Goal: Check status

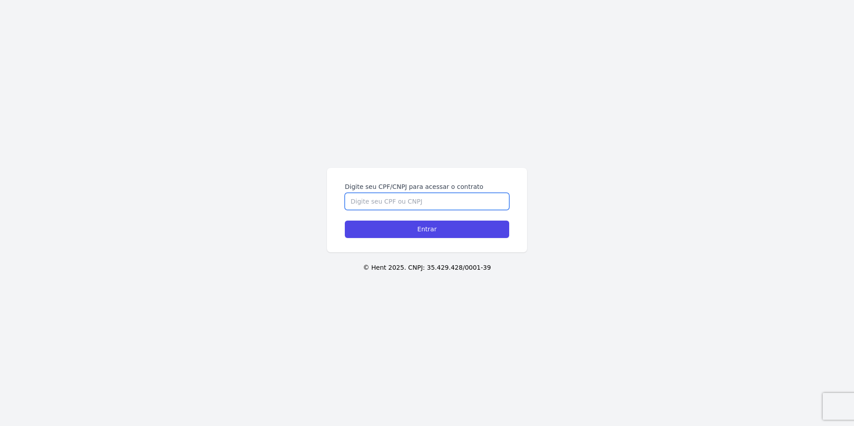
drag, startPoint x: 348, startPoint y: 197, endPoint x: 348, endPoint y: 201, distance: 4.6
click at [348, 201] on input "Digite seu CPF/CNPJ para acessar o contrato" at bounding box center [427, 201] width 164 height 17
type input "3"
type input "43279827841"
click at [345, 221] on input "Entrar" at bounding box center [427, 229] width 164 height 17
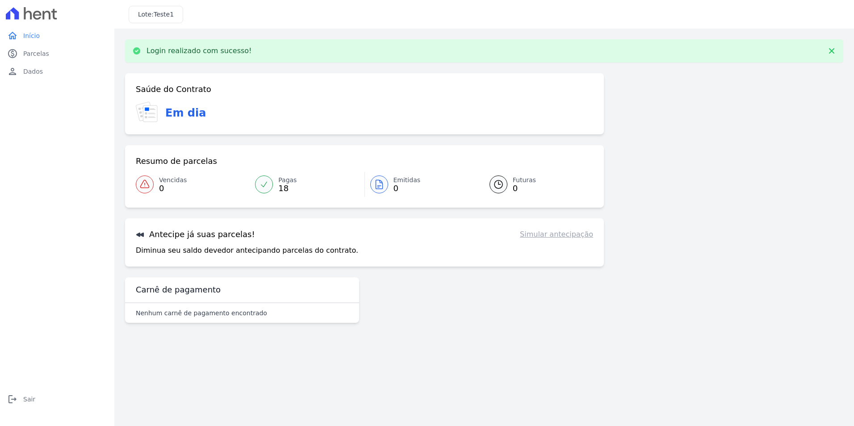
click at [286, 172] on div "Resumo de parcelas Vencidas 0 Pagas 18 Emitidas 0 Futuras 0" at bounding box center [364, 176] width 479 height 63
click at [286, 175] on link "Pagas 18" at bounding box center [307, 184] width 114 height 25
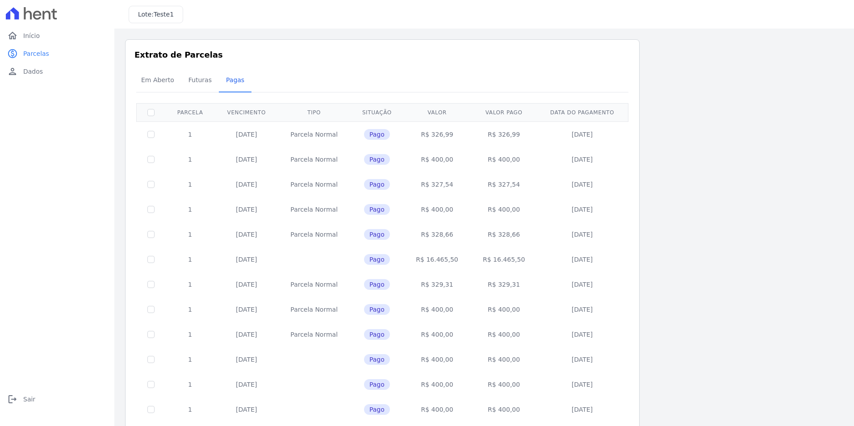
scroll to position [186, 0]
